Goal: Navigation & Orientation: Understand site structure

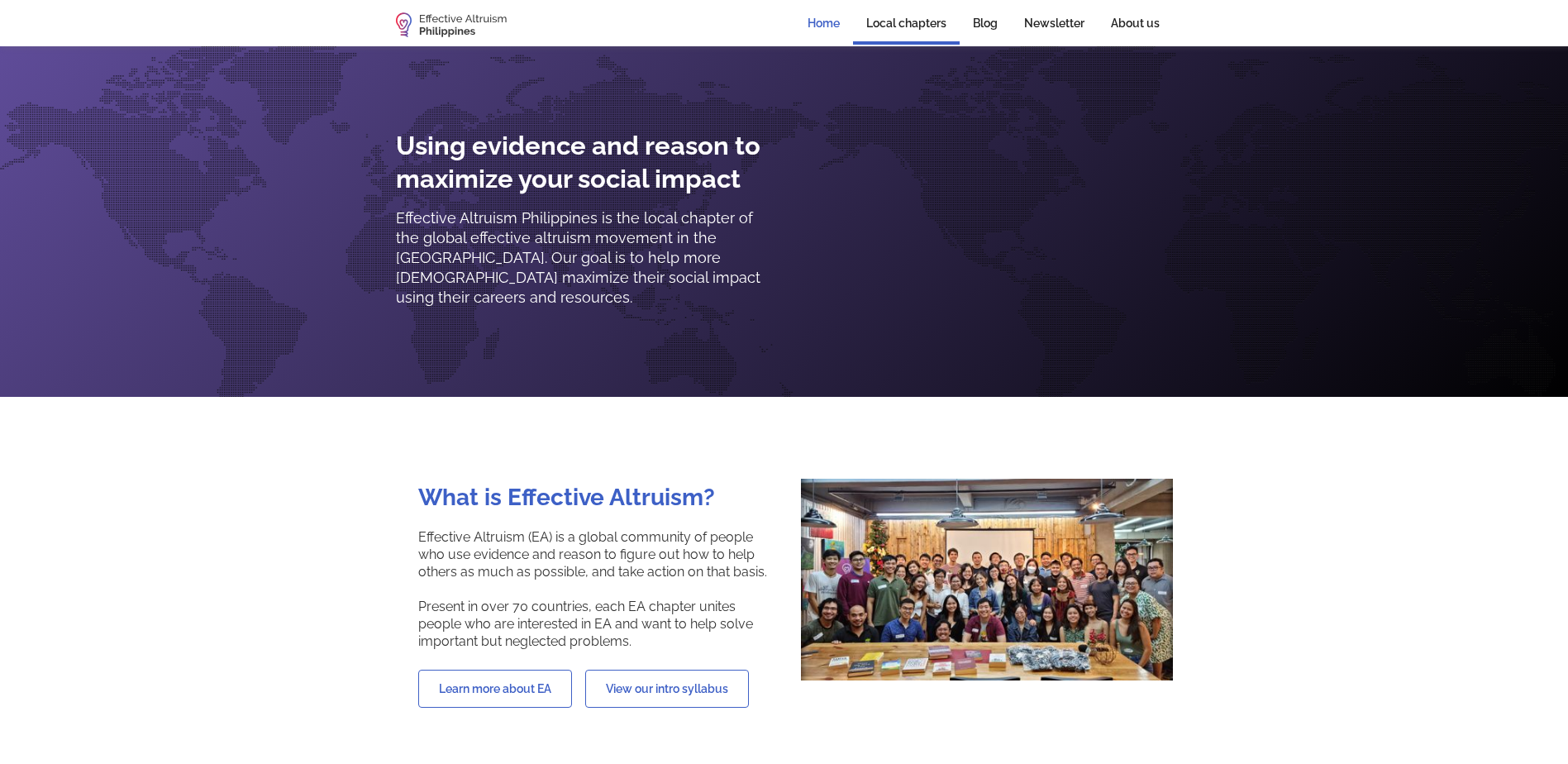
click at [908, 30] on link "Local chapters" at bounding box center [906, 24] width 106 height 40
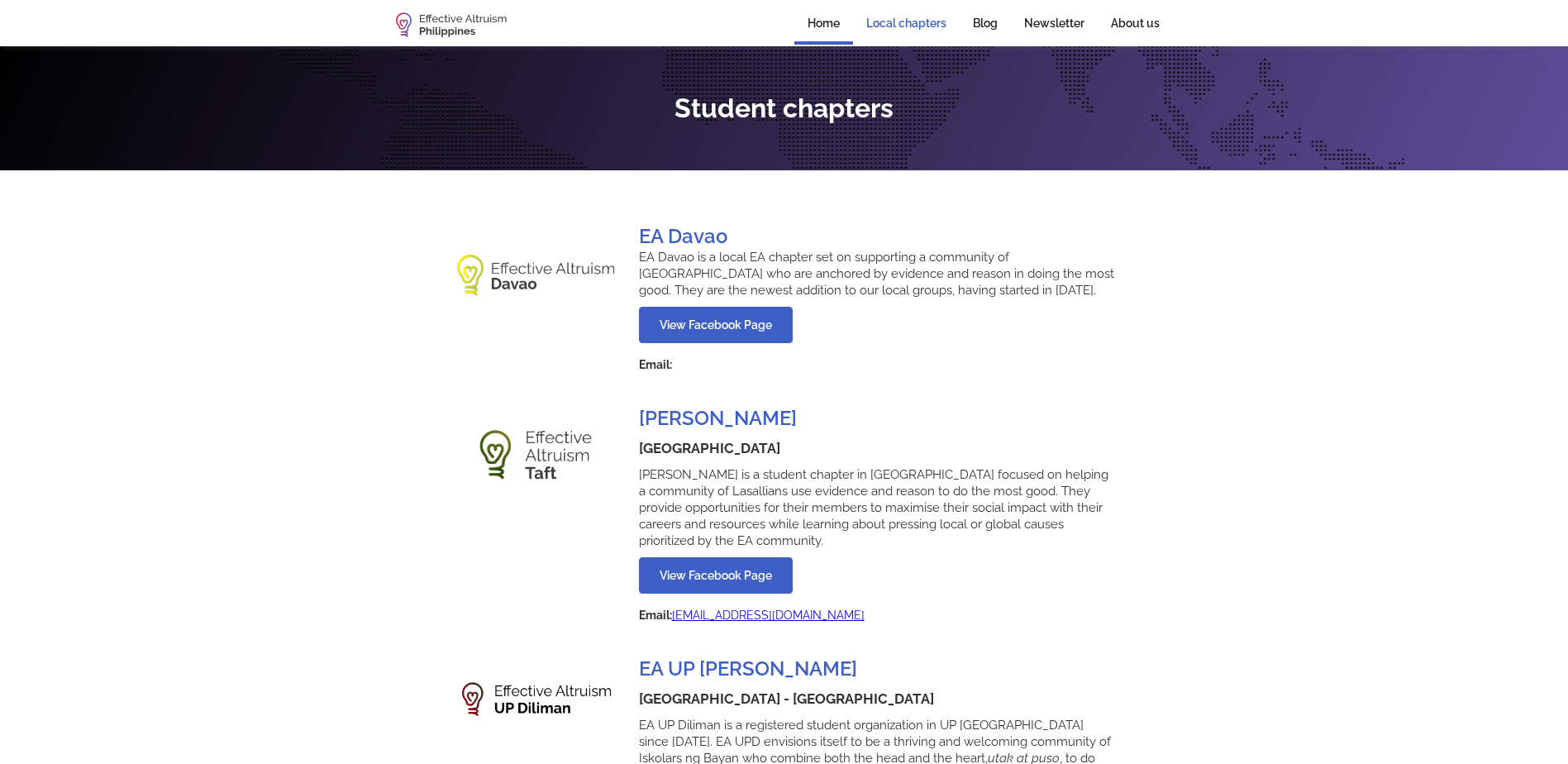
click at [810, 23] on link "Home" at bounding box center [824, 24] width 59 height 40
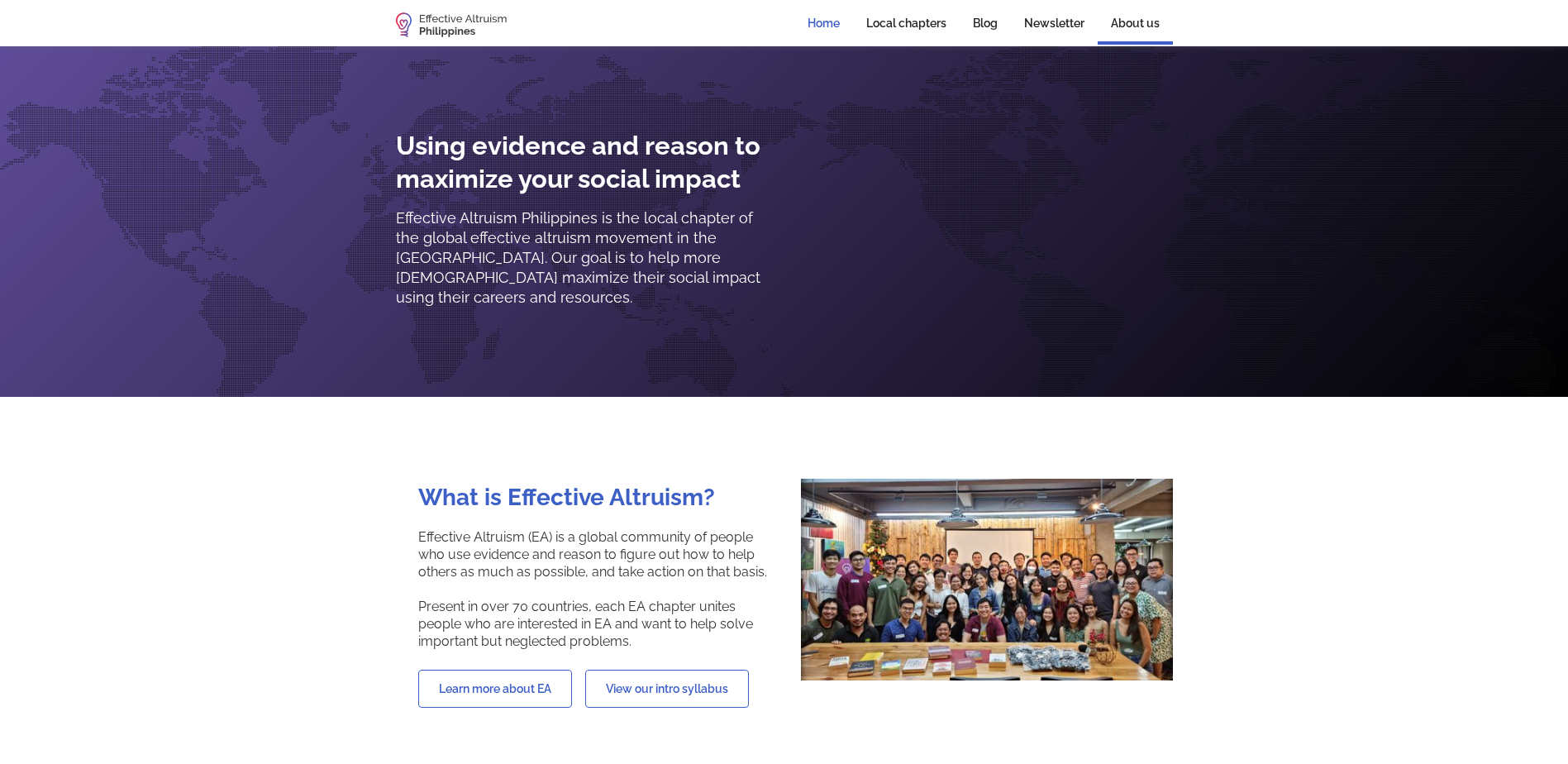
click at [1151, 20] on link "About us" at bounding box center [1135, 24] width 75 height 40
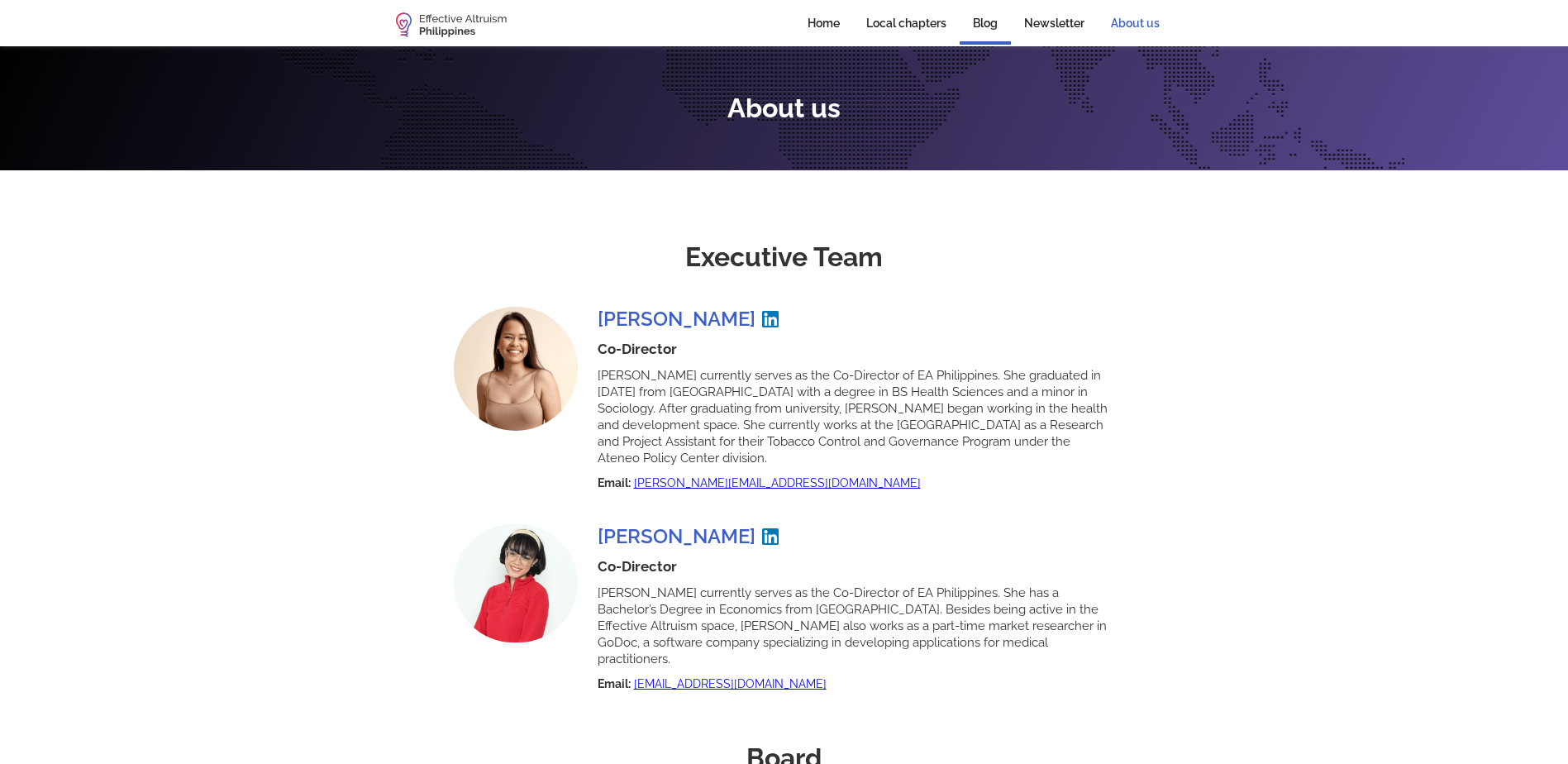
click at [990, 17] on link "Blog" at bounding box center [985, 24] width 51 height 40
